Goal: Task Accomplishment & Management: Use online tool/utility

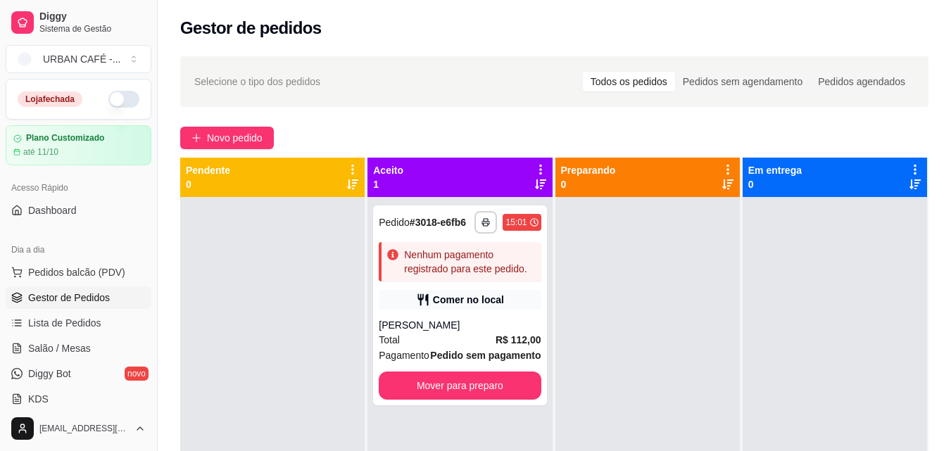
scroll to position [561, 0]
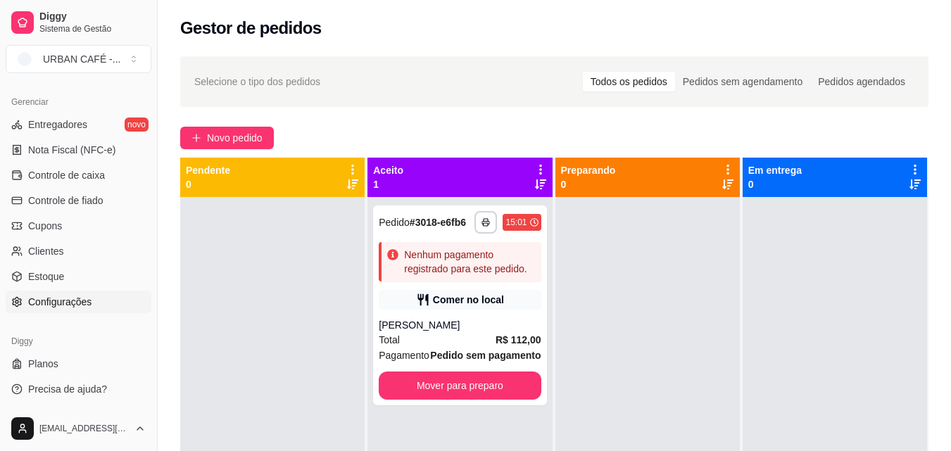
click at [63, 304] on span "Configurações" at bounding box center [59, 302] width 63 height 14
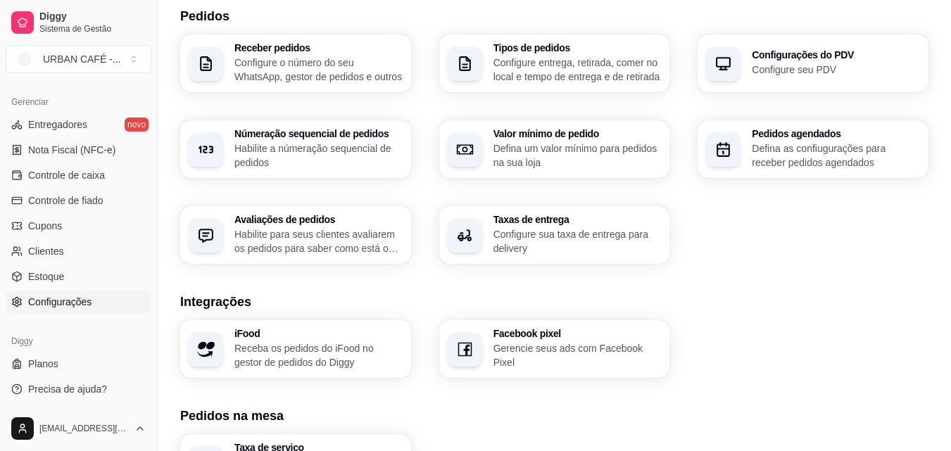
scroll to position [324, 0]
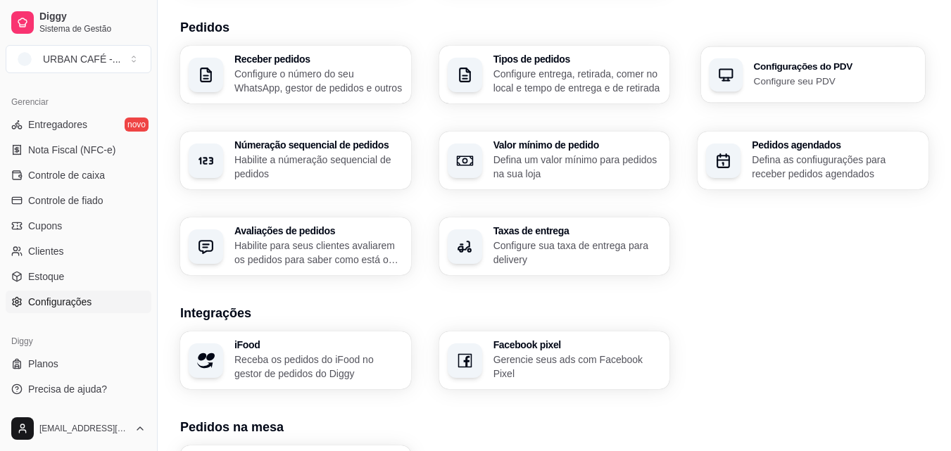
click at [839, 68] on h3 "Configurações do PDV" at bounding box center [835, 67] width 163 height 10
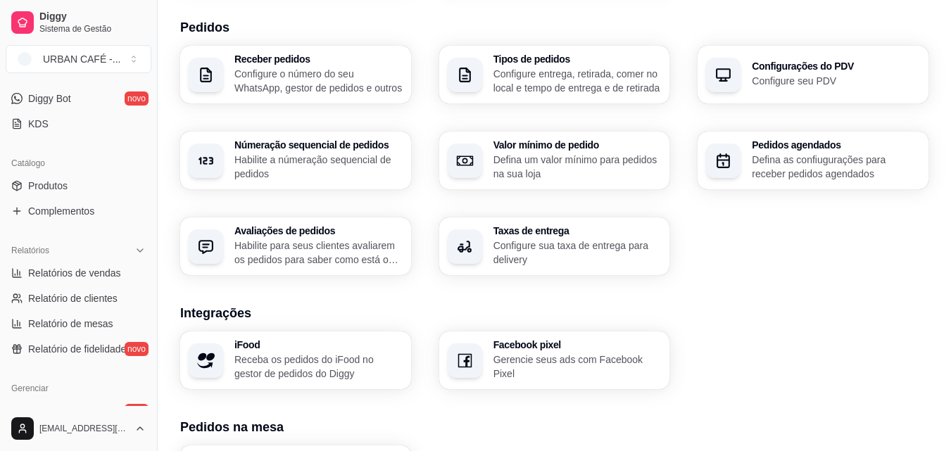
scroll to position [0, 0]
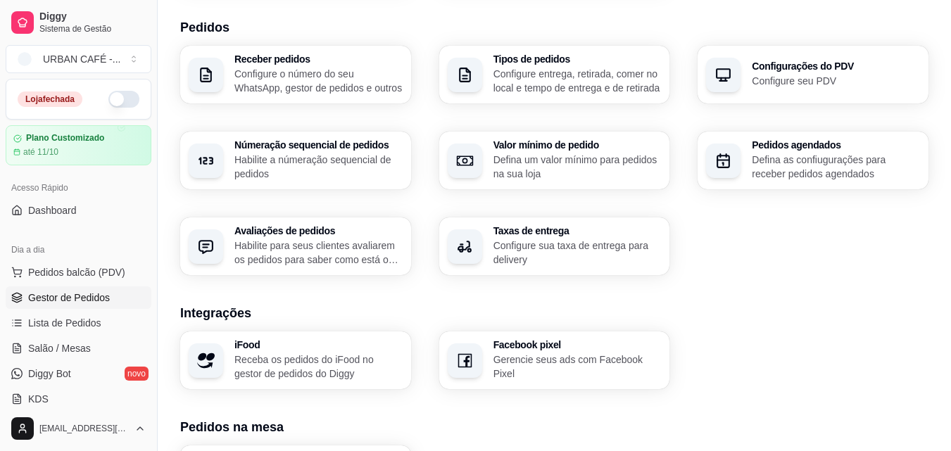
click at [99, 300] on span "Gestor de Pedidos" at bounding box center [69, 298] width 82 height 14
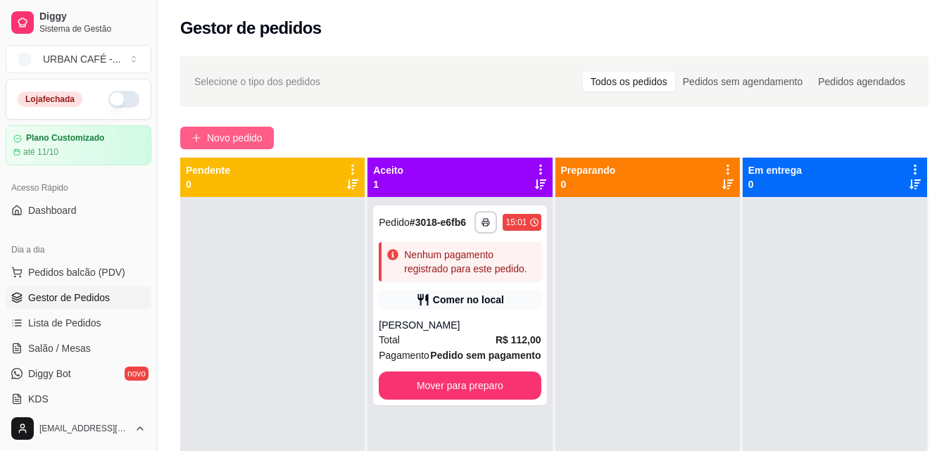
click at [244, 139] on span "Novo pedido" at bounding box center [235, 137] width 56 height 15
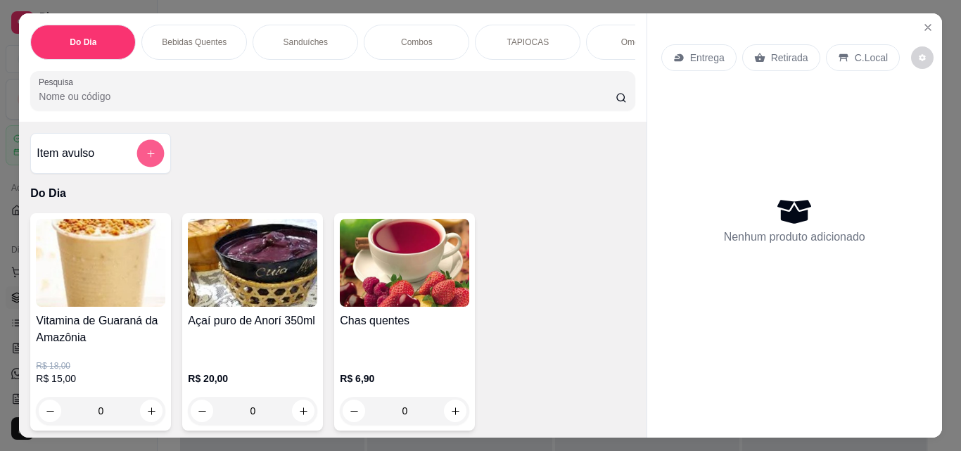
click at [146, 152] on button "add-separate-item" at bounding box center [150, 153] width 27 height 27
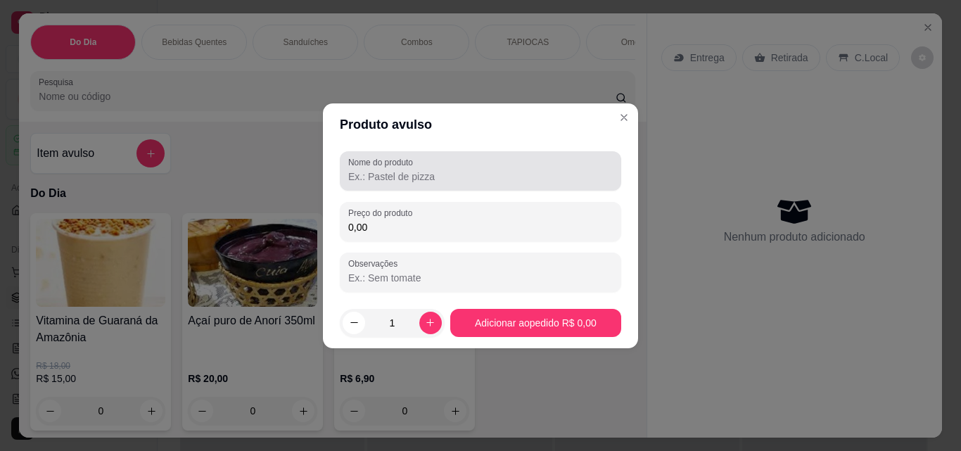
click at [446, 184] on div at bounding box center [480, 171] width 265 height 28
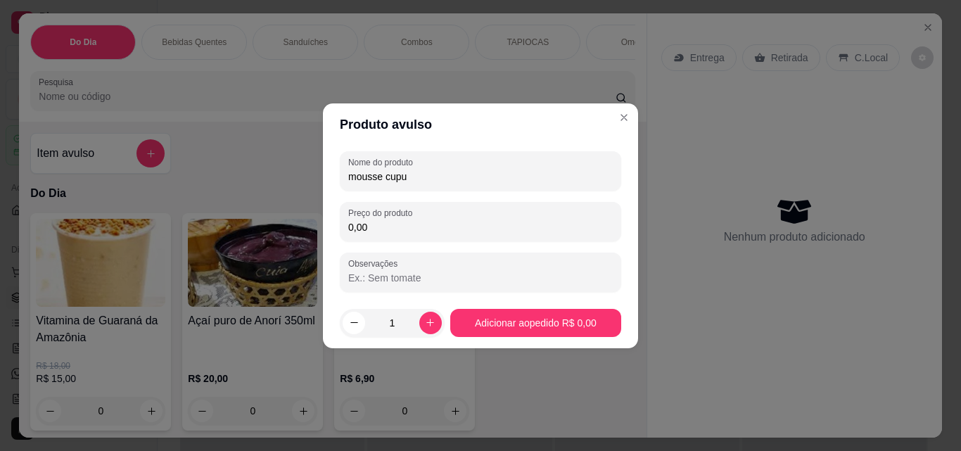
type input "mousse cupu"
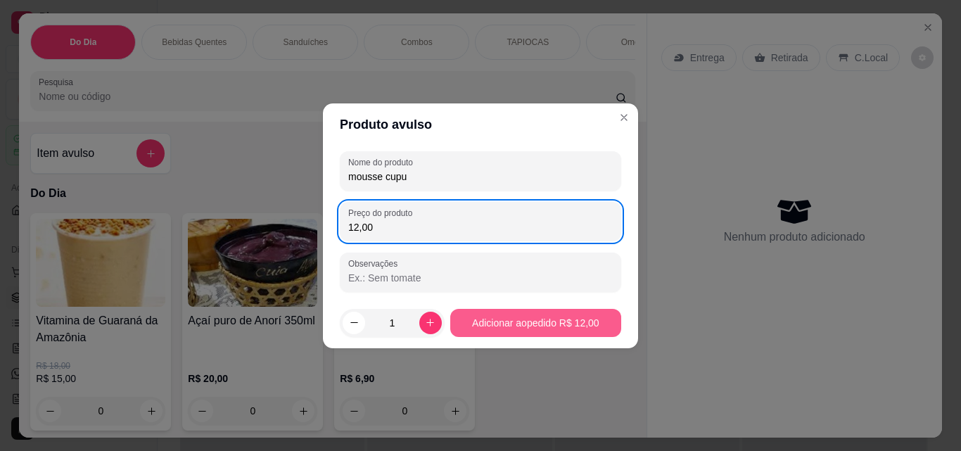
type input "12,00"
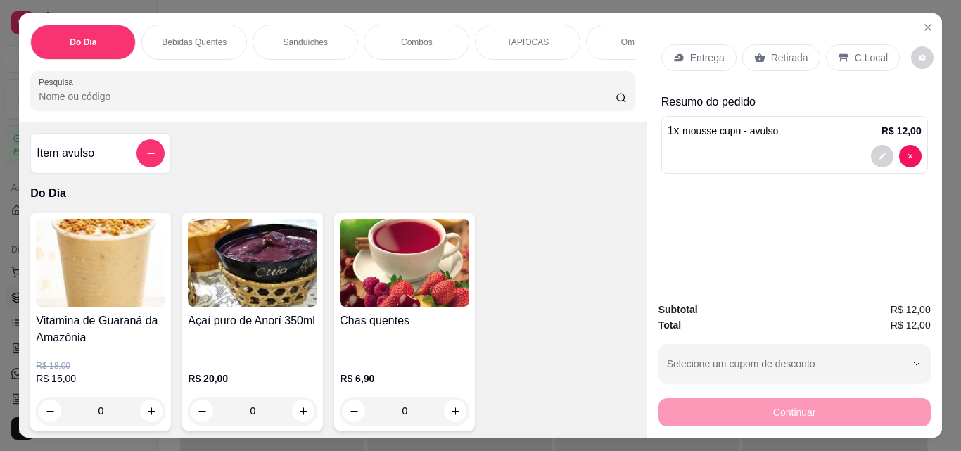
click at [855, 59] on p "C.Local" at bounding box center [871, 58] width 33 height 14
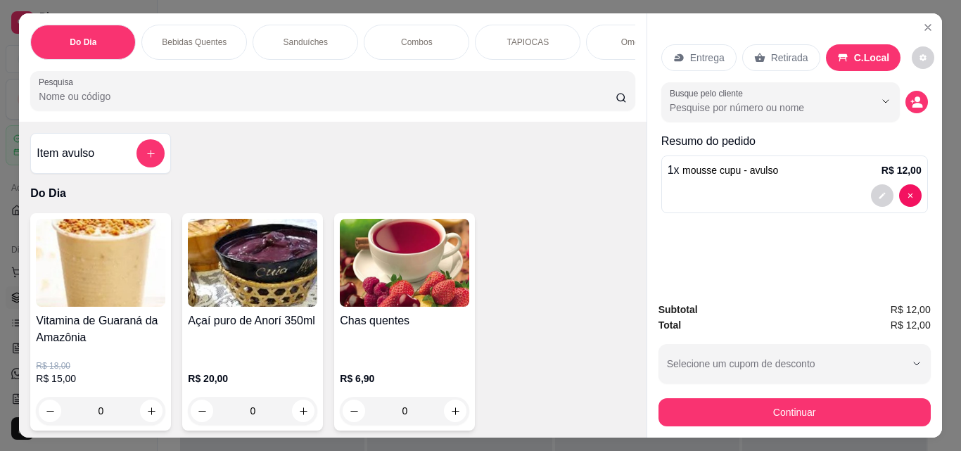
click at [771, 51] on p "Retirada" at bounding box center [789, 58] width 37 height 14
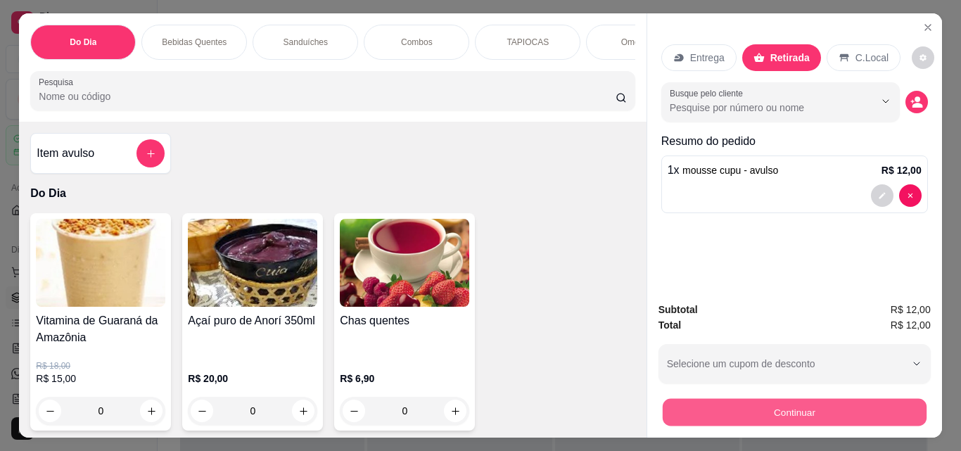
click at [823, 405] on button "Continuar" at bounding box center [794, 411] width 264 height 27
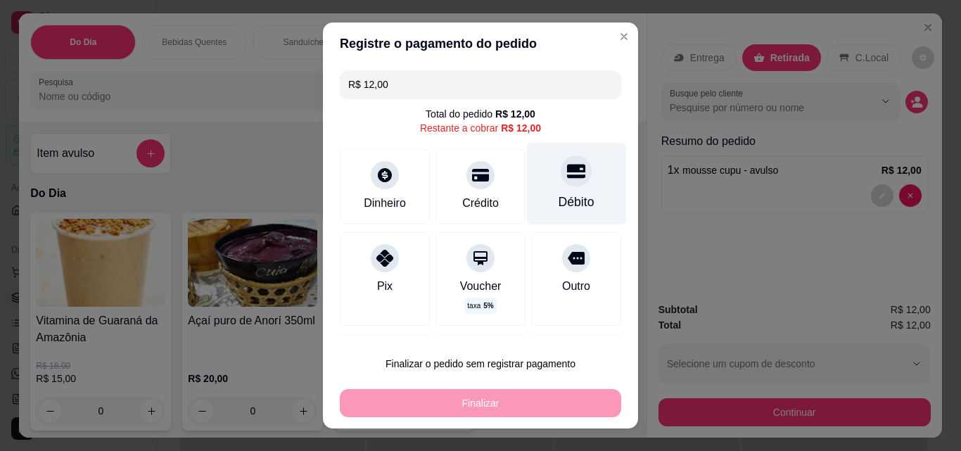
click at [567, 175] on icon at bounding box center [576, 172] width 18 height 14
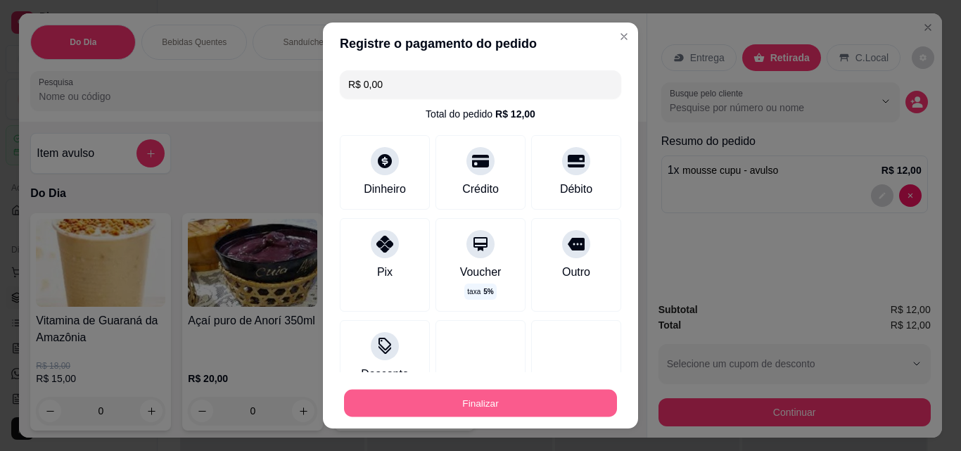
click at [488, 393] on button "Finalizar" at bounding box center [480, 403] width 273 height 27
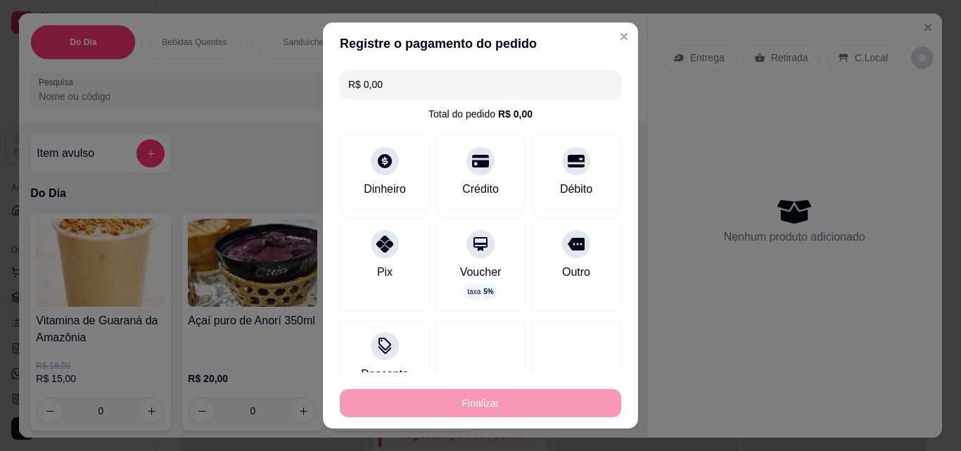
type input "-R$ 12,00"
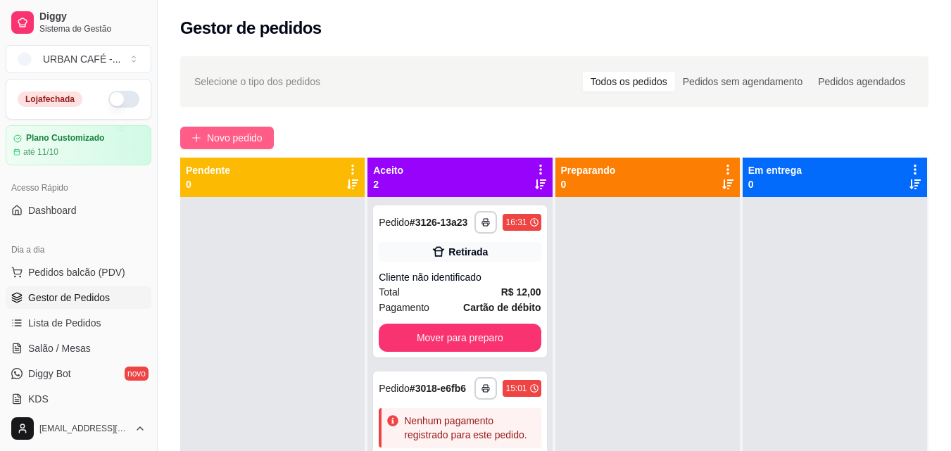
click at [217, 141] on span "Novo pedido" at bounding box center [235, 137] width 56 height 15
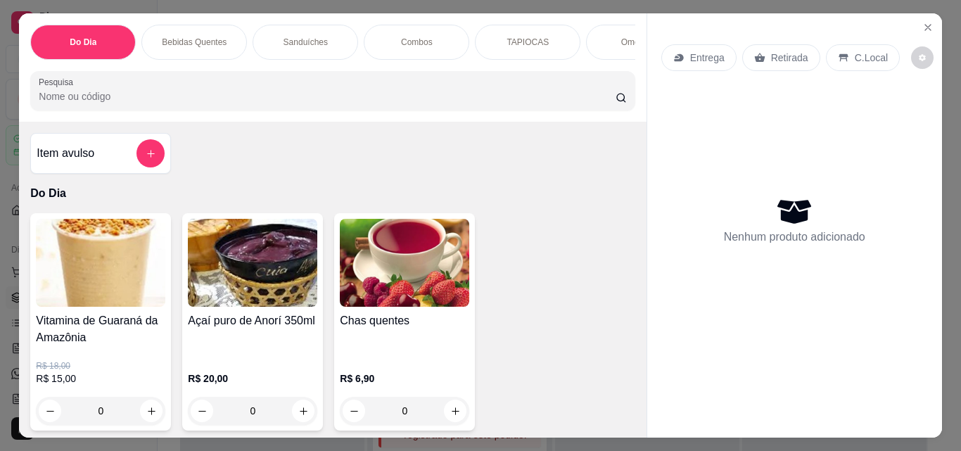
click at [273, 281] on img at bounding box center [252, 263] width 129 height 88
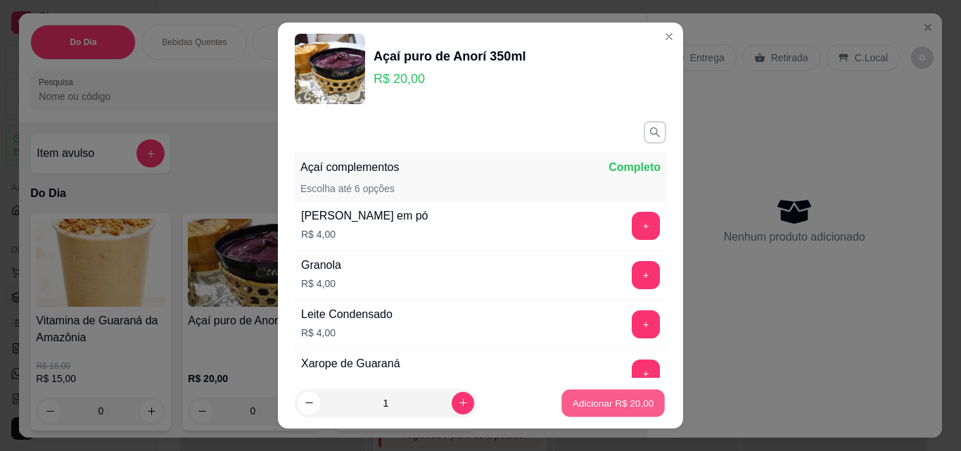
click at [598, 402] on p "Adicionar R$ 20,00" at bounding box center [614, 402] width 82 height 13
type input "1"
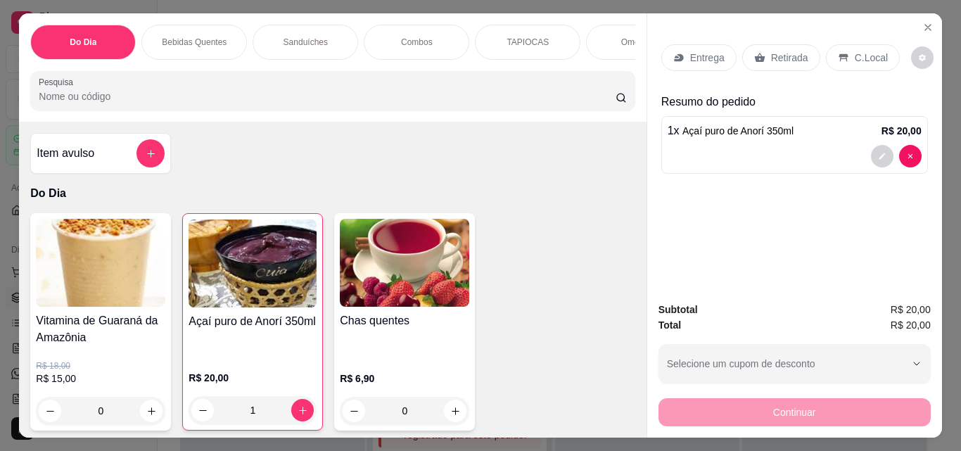
click at [761, 53] on div "Retirada" at bounding box center [781, 57] width 78 height 27
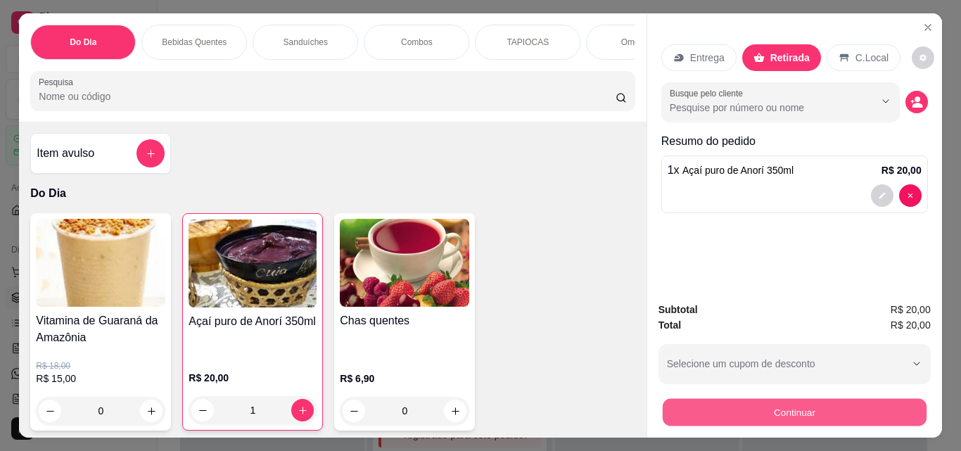
click at [770, 402] on button "Continuar" at bounding box center [794, 411] width 264 height 27
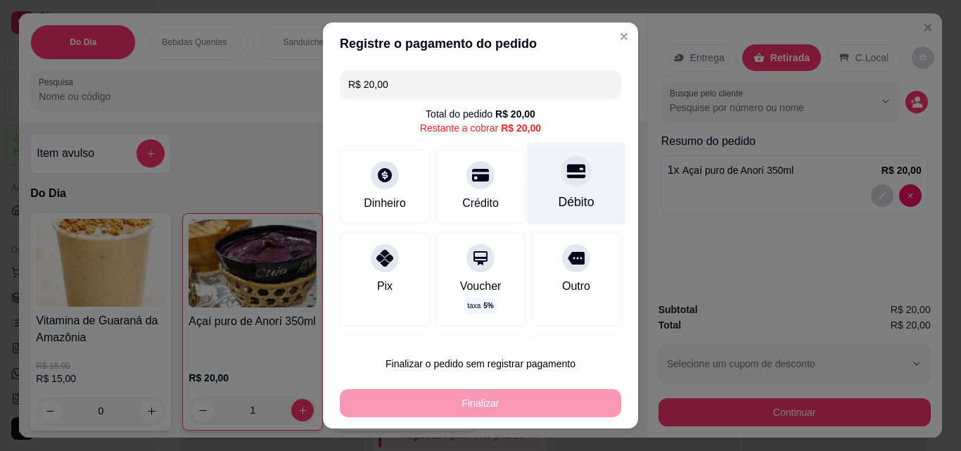
click at [561, 192] on div "Débito" at bounding box center [576, 184] width 99 height 82
type input "R$ 0,00"
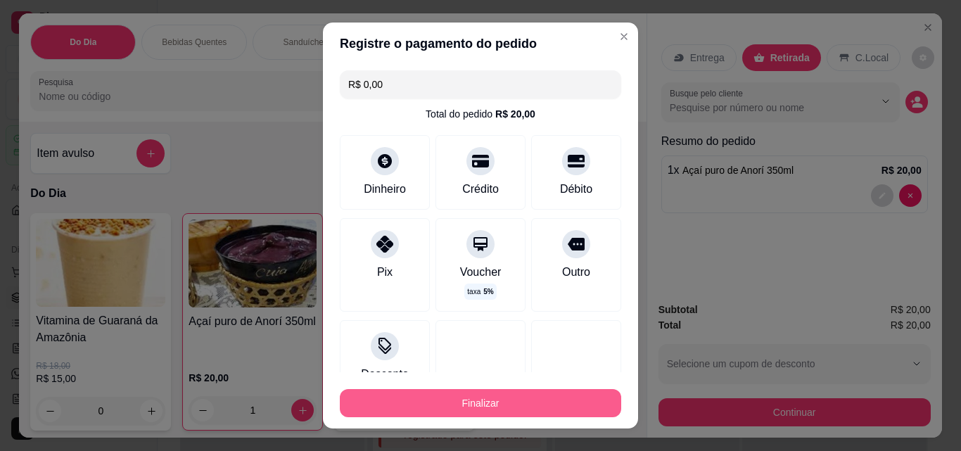
click at [515, 405] on button "Finalizar" at bounding box center [480, 403] width 281 height 28
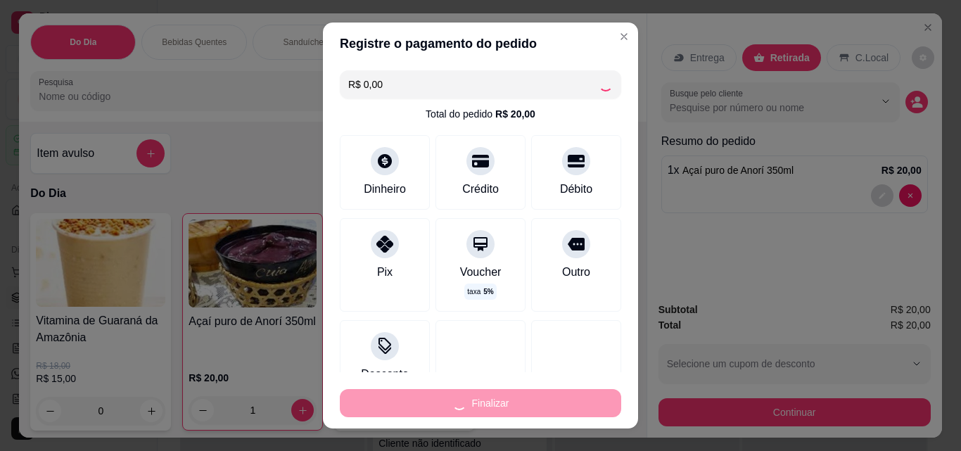
type input "0"
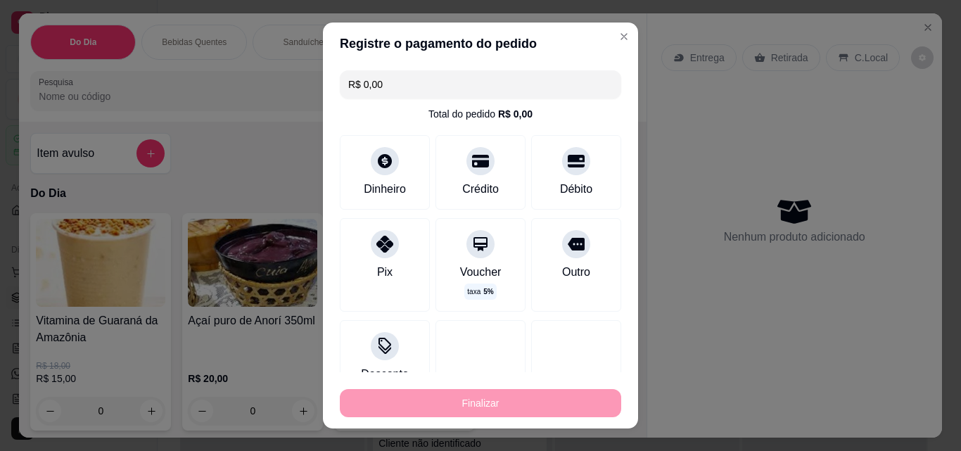
type input "-R$ 20,00"
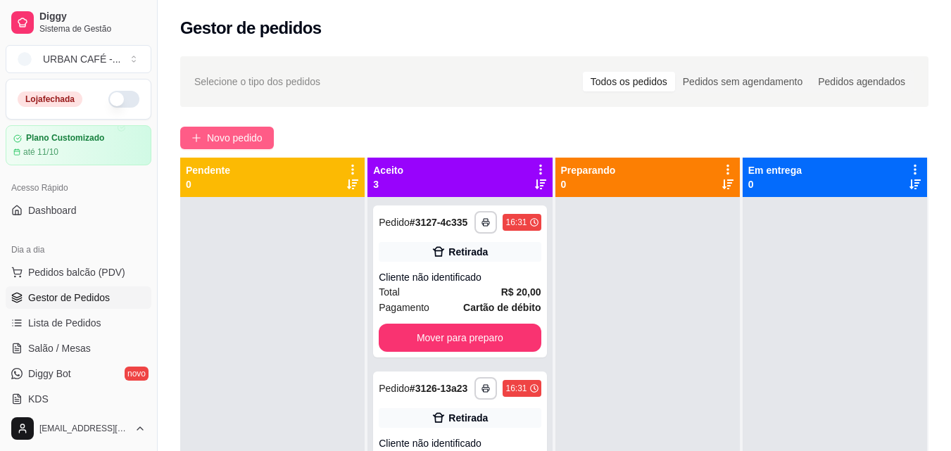
click at [236, 130] on span "Novo pedido" at bounding box center [235, 137] width 56 height 15
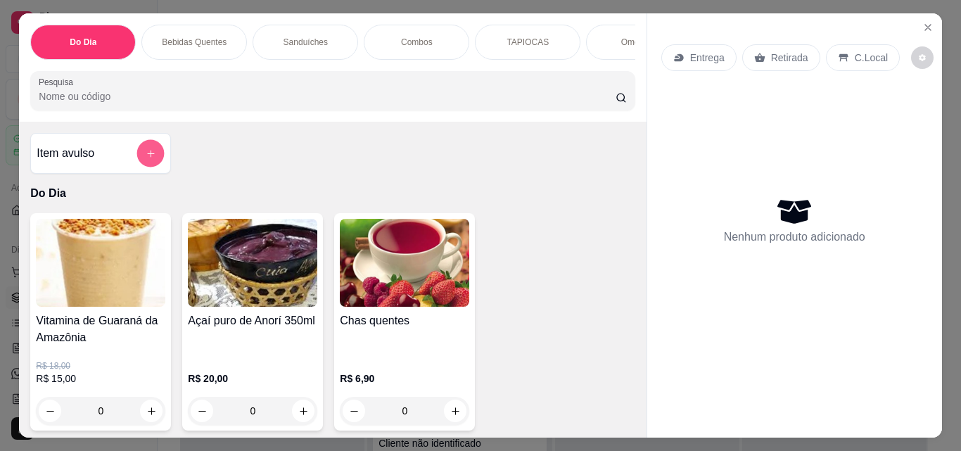
click at [146, 159] on icon "add-separate-item" at bounding box center [151, 153] width 11 height 11
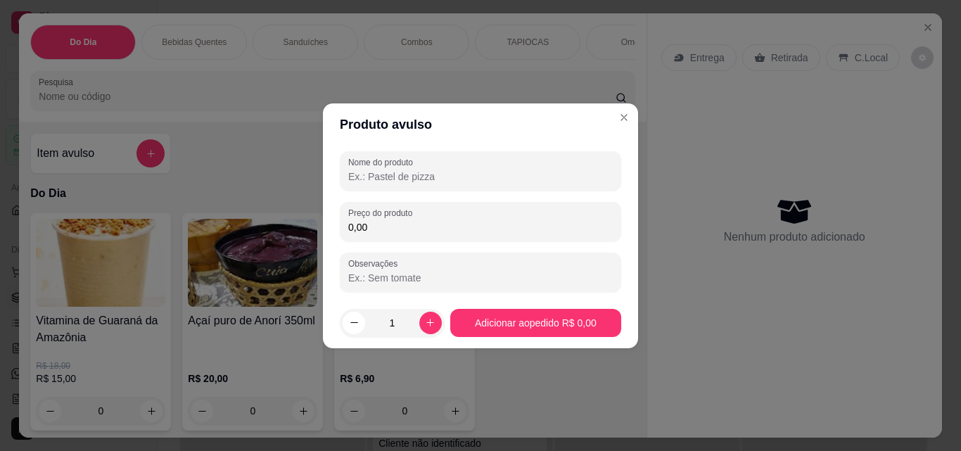
click at [455, 176] on input "Nome do produto" at bounding box center [480, 177] width 265 height 14
type input "o"
type input "bolo"
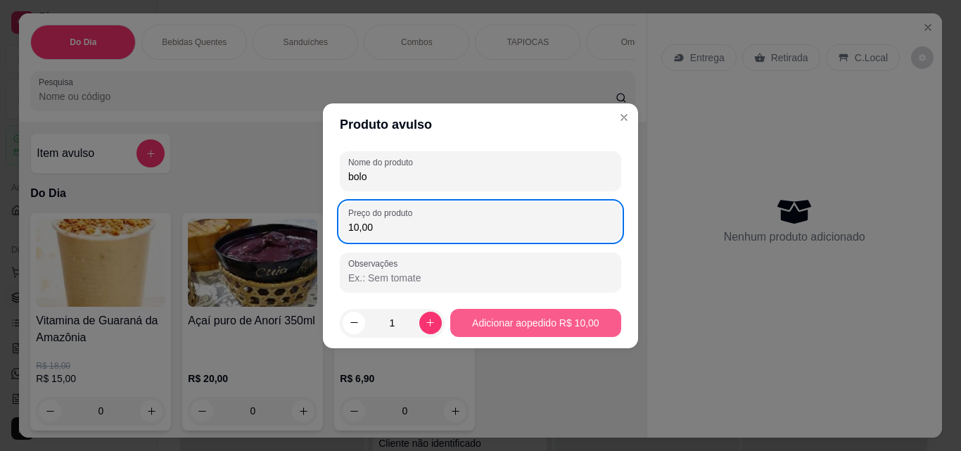
type input "10,00"
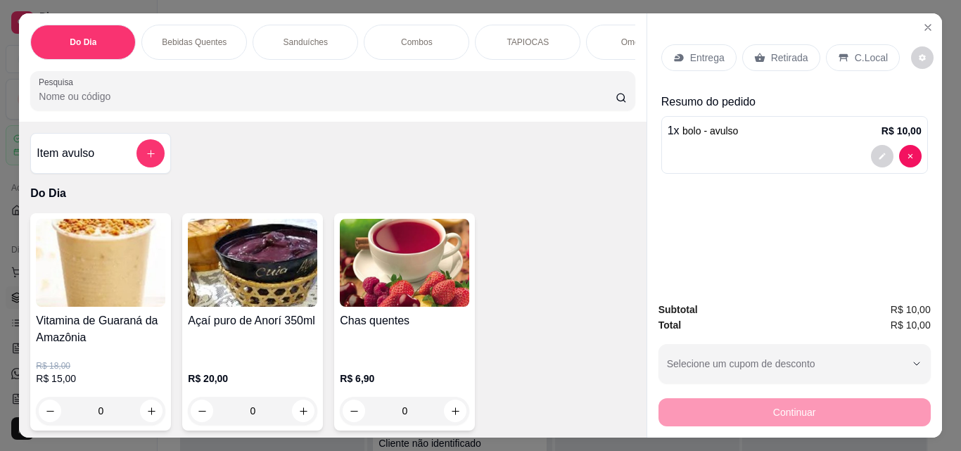
click at [843, 57] on div "C.Local" at bounding box center [863, 57] width 74 height 27
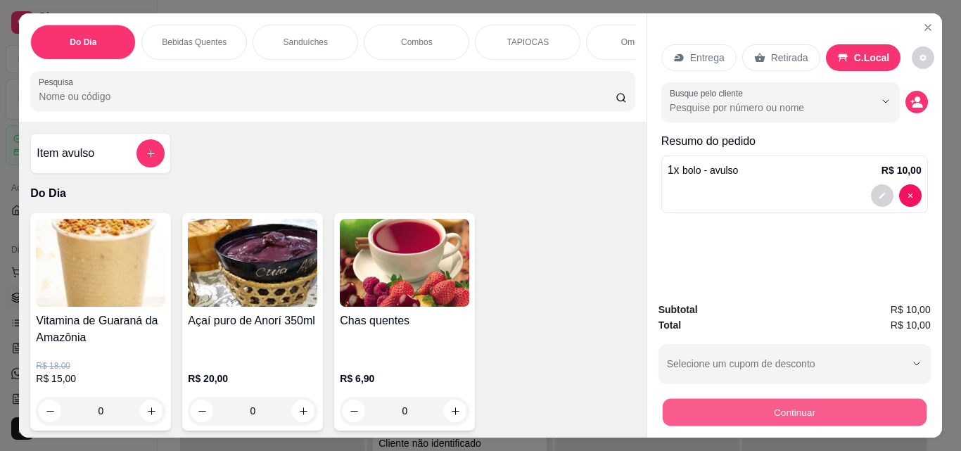
click at [815, 401] on button "Continuar" at bounding box center [794, 411] width 264 height 27
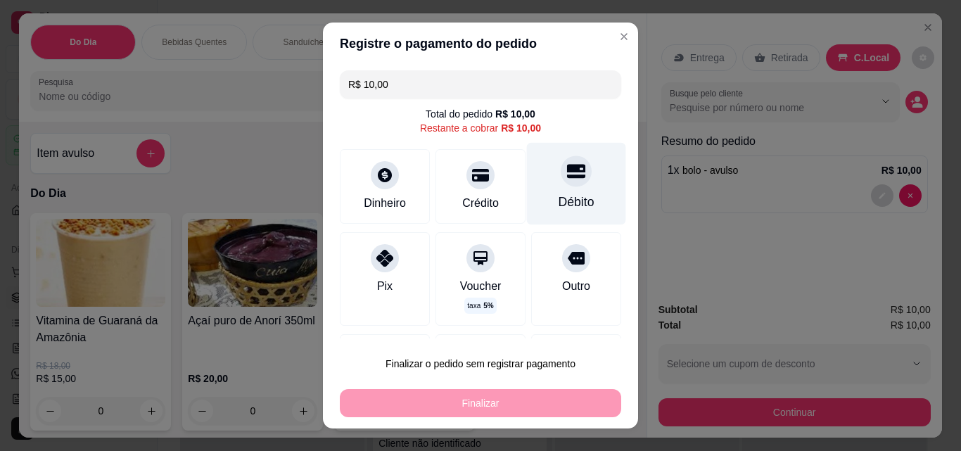
click at [561, 183] on div at bounding box center [576, 170] width 31 height 31
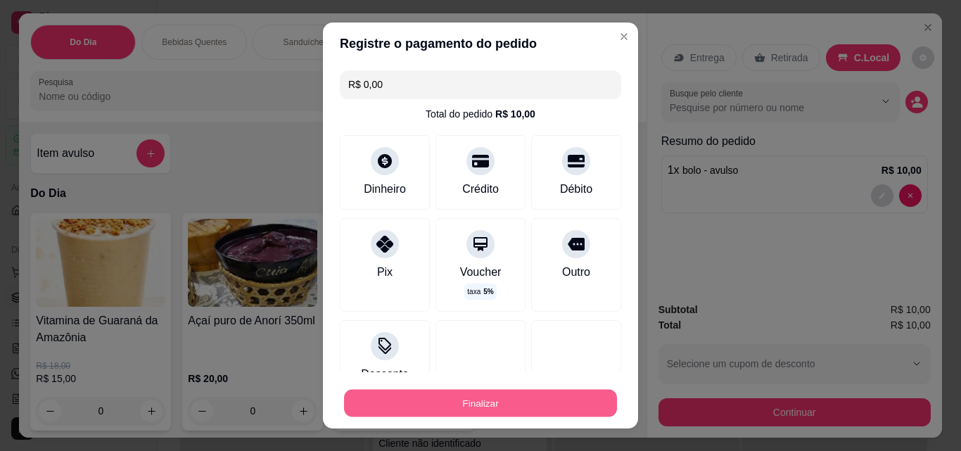
click at [512, 407] on button "Finalizar" at bounding box center [480, 403] width 273 height 27
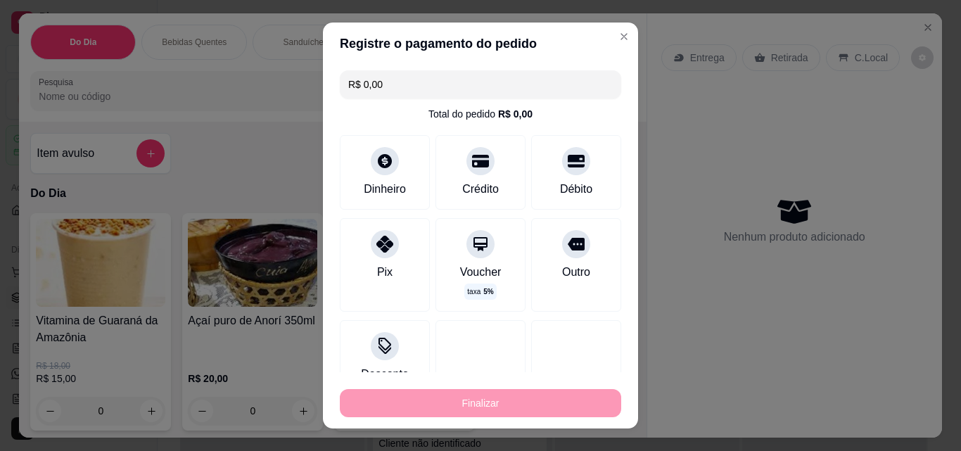
type input "-R$ 10,00"
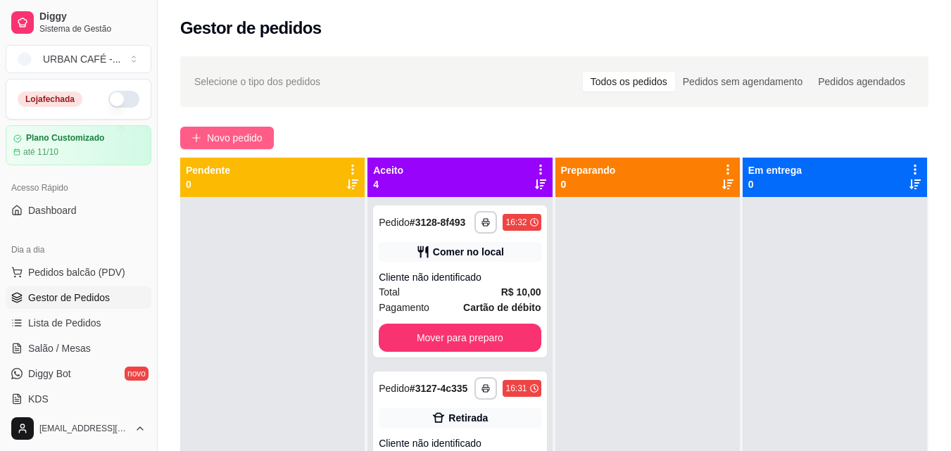
click at [241, 144] on span "Novo pedido" at bounding box center [235, 137] width 56 height 15
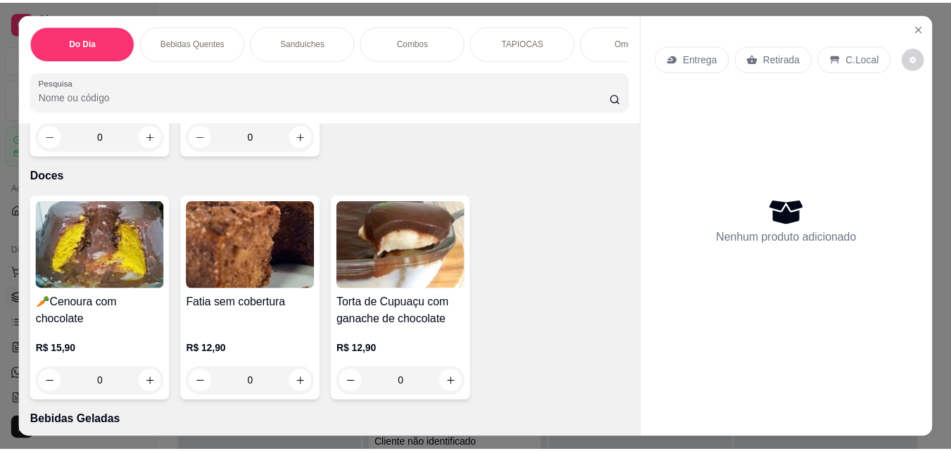
scroll to position [4919, 0]
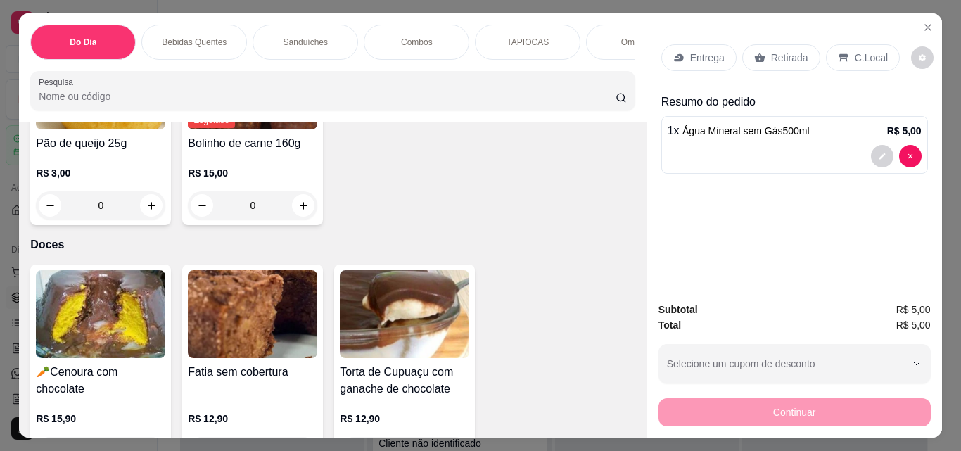
type input "4"
click at [773, 51] on p "Retirada" at bounding box center [789, 58] width 37 height 14
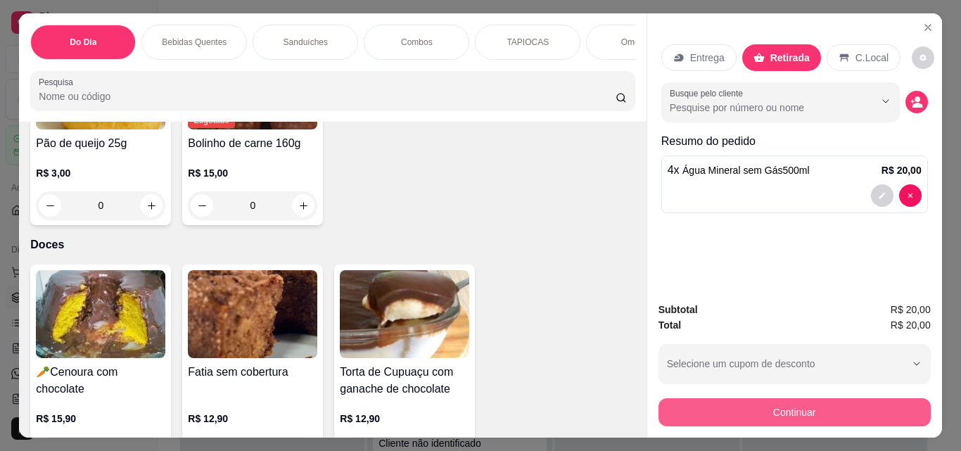
click at [790, 412] on button "Continuar" at bounding box center [795, 412] width 272 height 28
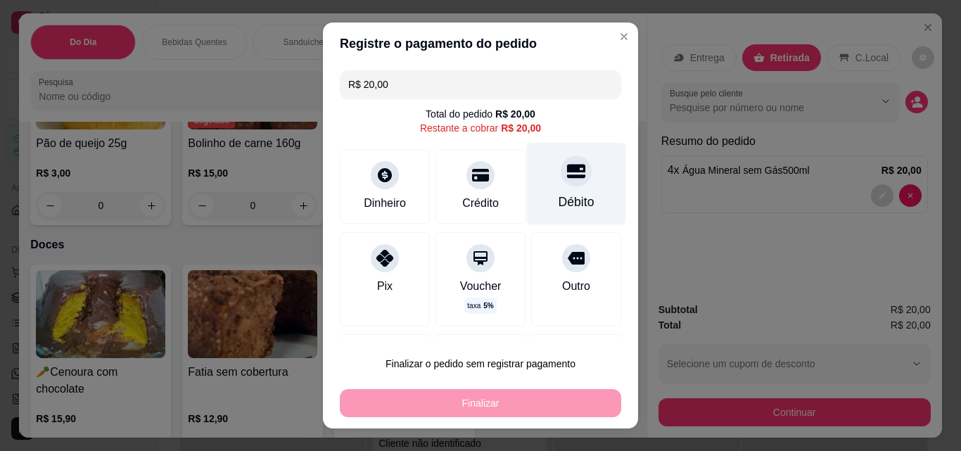
click at [527, 190] on div "Débito" at bounding box center [576, 184] width 99 height 82
type input "R$ 0,00"
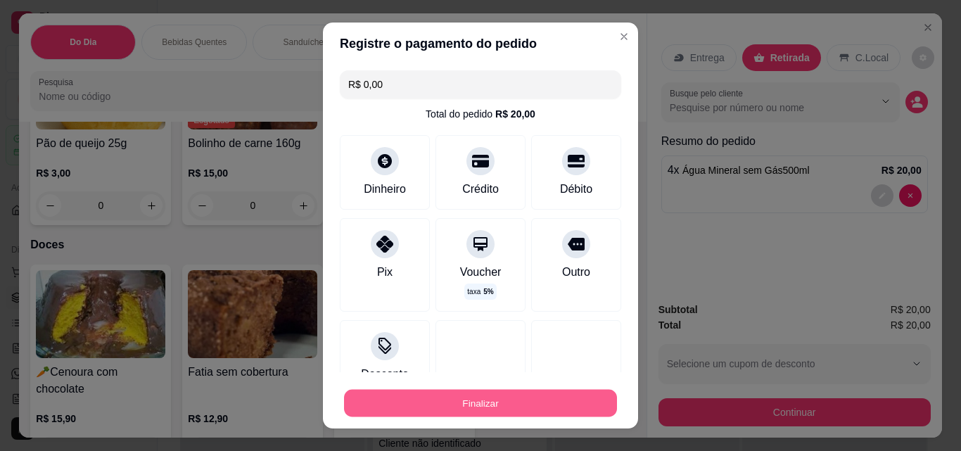
click at [477, 398] on button "Finalizar" at bounding box center [480, 403] width 273 height 27
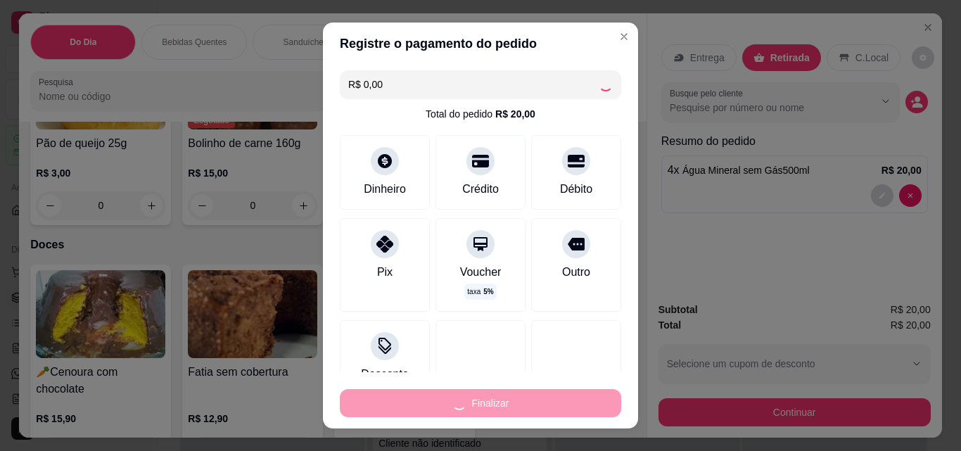
type input "0"
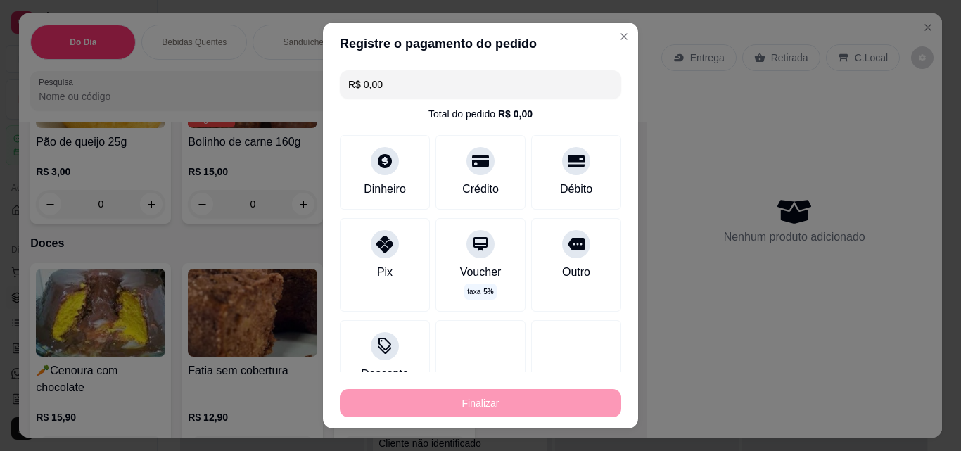
type input "-R$ 20,00"
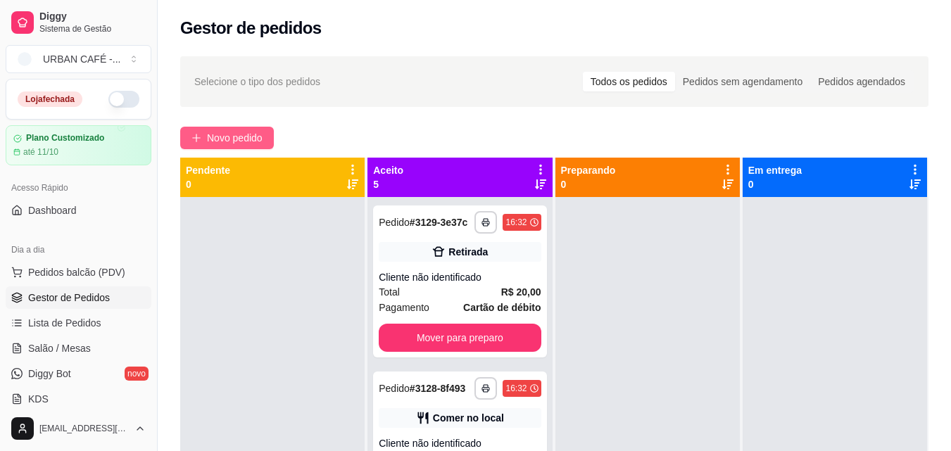
click at [243, 138] on span "Novo pedido" at bounding box center [235, 137] width 56 height 15
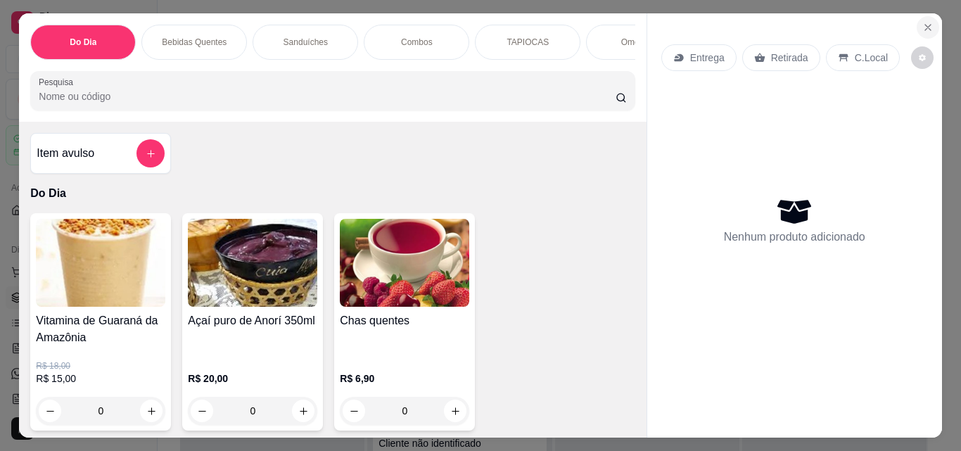
click at [926, 22] on icon "Close" at bounding box center [927, 27] width 11 height 11
